Goal: Navigation & Orientation: Go to known website

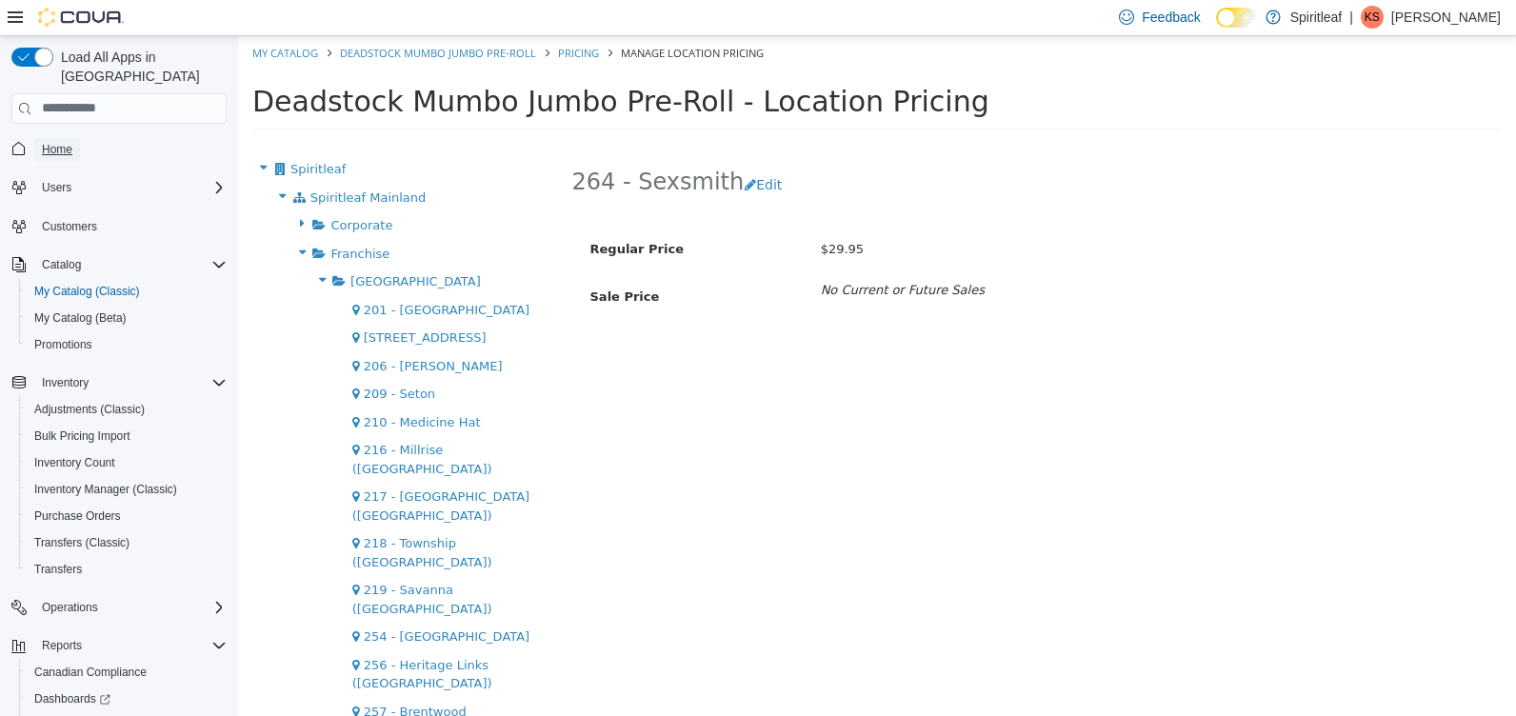
click at [53, 142] on span "Home" at bounding box center [57, 149] width 30 height 15
